Goal: Task Accomplishment & Management: Use online tool/utility

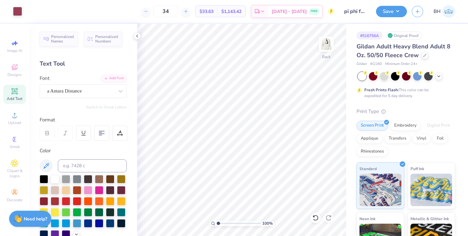
scroll to position [41, 0]
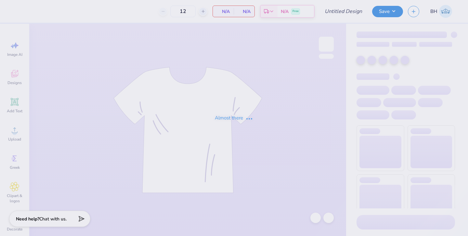
type input "pi phi formal 2"
type input "50"
